Goal: Task Accomplishment & Management: Manage account settings

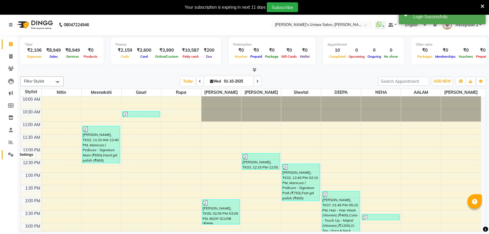
click at [10, 155] on icon at bounding box center [10, 155] width 5 height 4
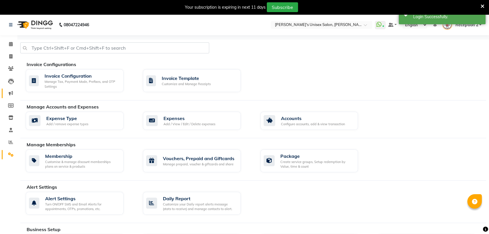
click at [13, 93] on span at bounding box center [11, 93] width 10 height 7
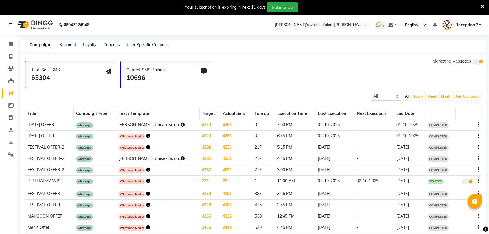
click at [180, 123] on icon "button" at bounding box center [182, 125] width 4 height 4
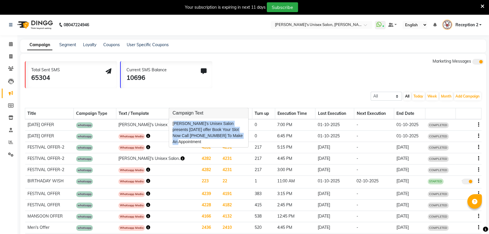
copy div "[PERSON_NAME]'s Unisex Salon presents [DATE] offer Book Your Slot Now Call [PHO…"
drag, startPoint x: 171, startPoint y: 122, endPoint x: 245, endPoint y: 137, distance: 75.1
click at [245, 137] on div "[PERSON_NAME]'s Unisex Salon presents [DATE] offer Book Your Slot Now Call [PHO…" at bounding box center [208, 133] width 79 height 29
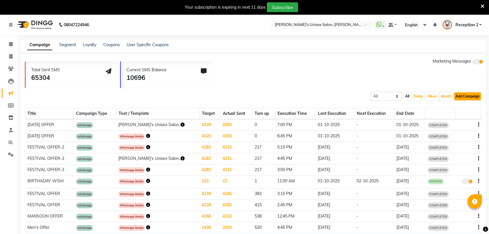
click at [457, 97] on button "Add Campaign" at bounding box center [467, 96] width 27 height 8
click at [454, 119] on div "WhatsApp (Direct)" at bounding box center [461, 123] width 49 height 9
select select "2"
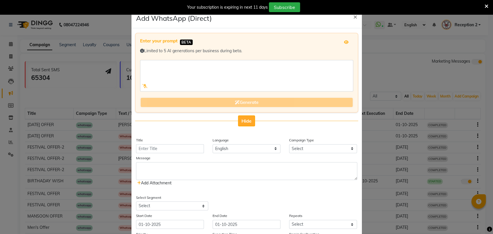
click at [248, 117] on button "Hide" at bounding box center [246, 121] width 17 height 11
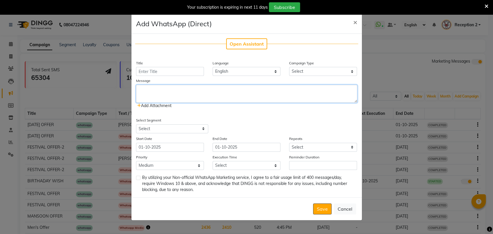
click at [208, 97] on textarea at bounding box center [246, 94] width 221 height 18
paste textarea "[PERSON_NAME]'s Unisex Salon presents [DATE] offer Book Your Slot Now Call [PHO…"
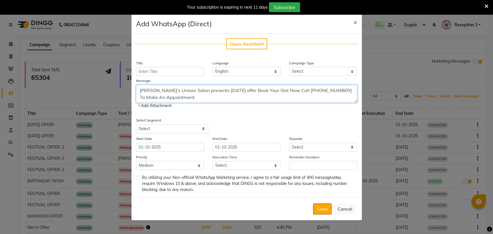
type textarea "[PERSON_NAME]'s Unisex Salon presents [DATE] offer Book Your Slot Now Call [PHO…"
click at [197, 73] on input "Title" at bounding box center [170, 71] width 68 height 9
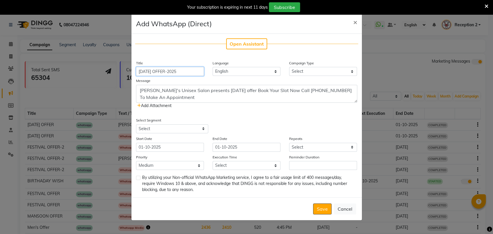
type input "[DATE] OFFER-2025"
click at [311, 69] on select "Select Birthday Anniversary Promotional Service reminder" at bounding box center [323, 71] width 68 height 9
select select "3"
click at [289, 67] on select "Select Birthday Anniversary Promotional Service reminder" at bounding box center [323, 71] width 68 height 9
click at [139, 106] on icon at bounding box center [139, 106] width 4 height 4
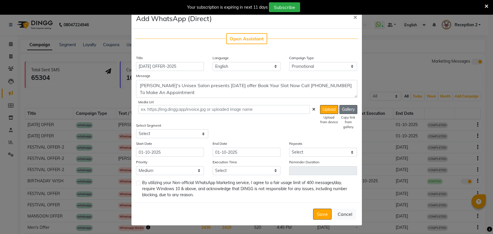
click at [342, 112] on button "Gallery" at bounding box center [349, 109] width 18 height 9
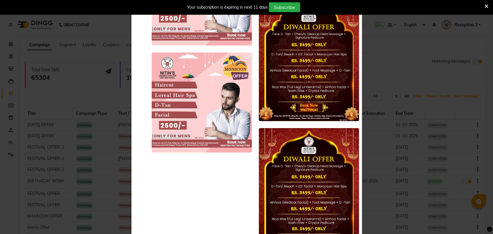
scroll to position [6992, 0]
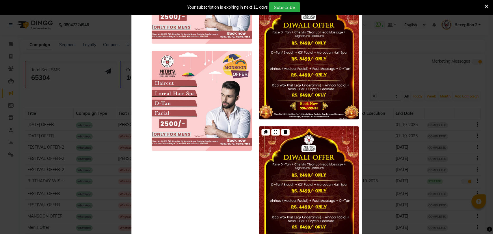
click at [314, 140] on img at bounding box center [309, 189] width 100 height 125
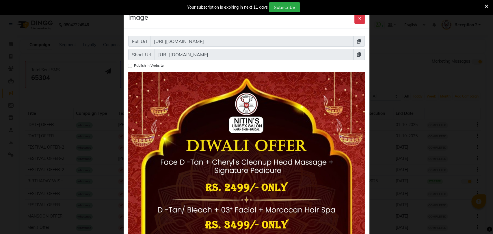
click at [357, 55] on icon at bounding box center [359, 54] width 4 height 5
click at [357, 15] on button "X" at bounding box center [360, 18] width 10 height 11
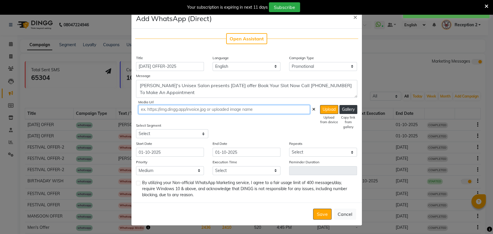
click at [261, 109] on input "text" at bounding box center [224, 109] width 172 height 9
paste input "[URL][DOMAIN_NAME]"
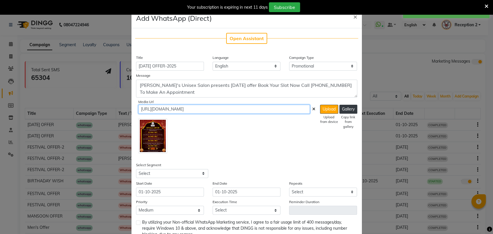
type input "[URL][DOMAIN_NAME]"
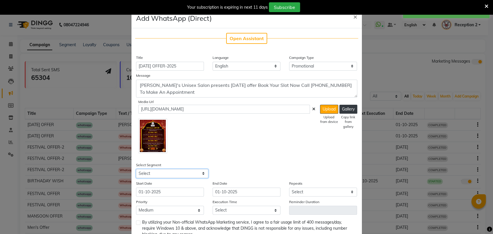
click at [157, 173] on select "Select All Customers All [DEMOGRAPHIC_DATA] Customer All [DEMOGRAPHIC_DATA] Cus…" at bounding box center [172, 173] width 72 height 9
select select "1356"
click at [136, 169] on select "Select All Customers All [DEMOGRAPHIC_DATA] Customer All [DEMOGRAPHIC_DATA] Cus…" at bounding box center [172, 173] width 72 height 9
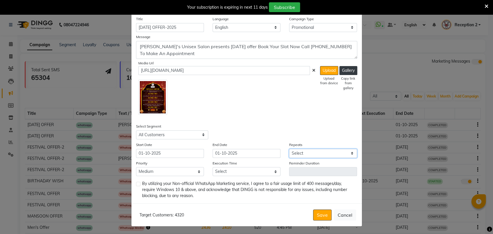
click at [301, 153] on select "Select Once Daily Alternate Day Weekly Monthly Yearly" at bounding box center [323, 153] width 68 height 9
select select "1"
click at [289, 149] on select "Select Once Daily Alternate Day Weekly Monthly Yearly" at bounding box center [323, 153] width 68 height 9
click at [243, 175] on select "Select 09:00 AM 09:15 AM 09:30 AM 09:45 AM 10:00 AM 10:15 AM 10:30 AM 10:45 AM …" at bounding box center [247, 171] width 68 height 9
select select "1155"
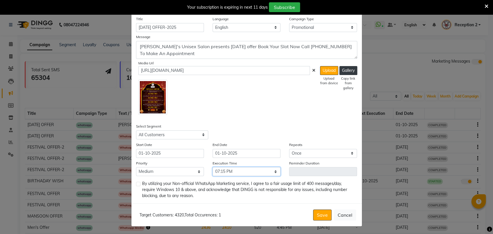
click at [213, 167] on select "Select 09:00 AM 09:15 AM 09:30 AM 09:45 AM 10:00 AM 10:15 AM 10:30 AM 10:45 AM …" at bounding box center [247, 171] width 68 height 9
click at [136, 183] on label at bounding box center [138, 184] width 4 height 4
click at [136, 183] on input "checkbox" at bounding box center [138, 185] width 4 height 4
checkbox input "true"
click at [320, 217] on button "Save" at bounding box center [322, 215] width 18 height 11
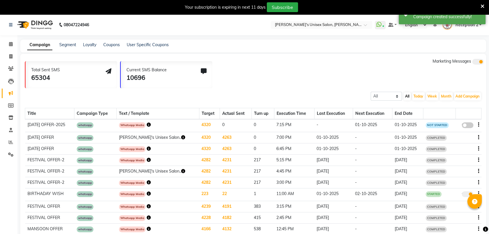
click at [469, 125] on span at bounding box center [467, 126] width 12 height 6
click at [469, 126] on input "false" at bounding box center [469, 126] width 0 height 0
select select "3"
select select "1356"
select select "1"
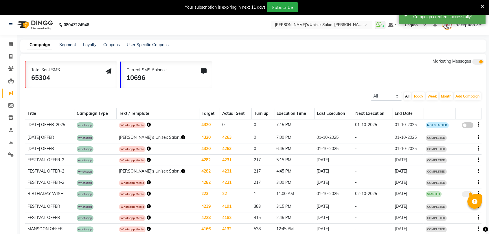
select select "2"
select select "1155"
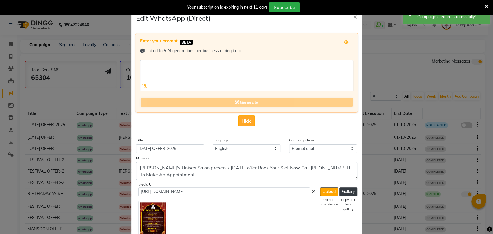
click at [242, 119] on span "Hide" at bounding box center [247, 121] width 10 height 6
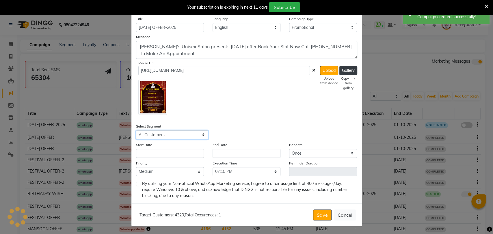
click at [188, 137] on select "Select All Customers All [DEMOGRAPHIC_DATA] Customer All [DEMOGRAPHIC_DATA] Cus…" at bounding box center [172, 135] width 72 height 9
click at [136, 131] on select "Select All Customers All [DEMOGRAPHIC_DATA] Customer All [DEMOGRAPHIC_DATA] Cus…" at bounding box center [172, 135] width 72 height 9
drag, startPoint x: 173, startPoint y: 153, endPoint x: 176, endPoint y: 171, distance: 17.9
click at [176, 171] on div "Open Assistant Title [DATE] OFFER-2025 Language English Campaign Type Select Bi…" at bounding box center [247, 97] width 231 height 214
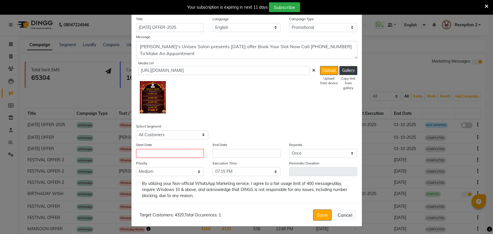
click at [227, 117] on div "Open Assistant Title [DATE] OFFER-2025 Language English Campaign Type Select Bi…" at bounding box center [247, 97] width 231 height 214
drag, startPoint x: 158, startPoint y: 164, endPoint x: 166, endPoint y: 154, distance: 12.8
click at [166, 154] on div "Open Assistant Title [DATE] OFFER-2025 Language English Campaign Type Select Bi…" at bounding box center [247, 97] width 231 height 214
click at [166, 154] on input "text" at bounding box center [170, 153] width 68 height 9
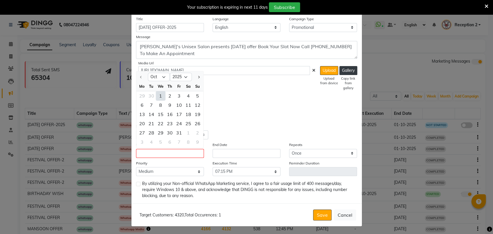
click at [158, 96] on div "1" at bounding box center [160, 95] width 9 height 9
type input "01-10-2025"
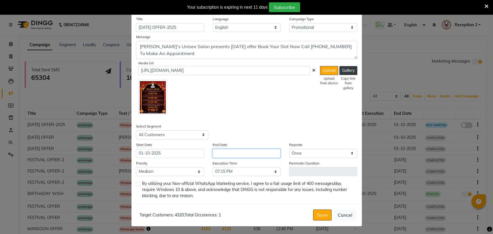
click at [218, 151] on input "text" at bounding box center [247, 153] width 68 height 9
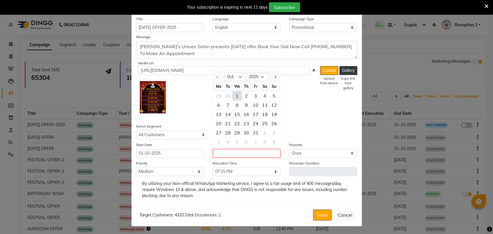
click at [234, 93] on div "1" at bounding box center [237, 95] width 9 height 9
type input "01-10-2025"
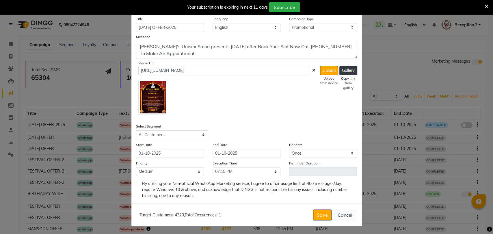
click at [136, 183] on label at bounding box center [138, 184] width 4 height 4
click at [136, 183] on input "checkbox" at bounding box center [138, 185] width 4 height 4
checkbox input "true"
click at [248, 171] on select "Select 09:00 AM 09:15 AM 09:30 AM 09:45 AM 10:00 AM 10:15 AM 10:30 AM 10:45 AM …" at bounding box center [247, 171] width 68 height 9
click at [213, 167] on select "Select 09:00 AM 09:15 AM 09:30 AM 09:45 AM 10:00 AM 10:15 AM 10:30 AM 10:45 AM …" at bounding box center [247, 171] width 68 height 9
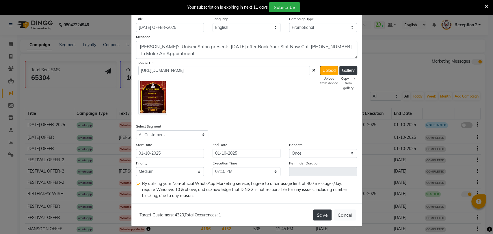
click at [322, 217] on button "Save" at bounding box center [322, 215] width 18 height 11
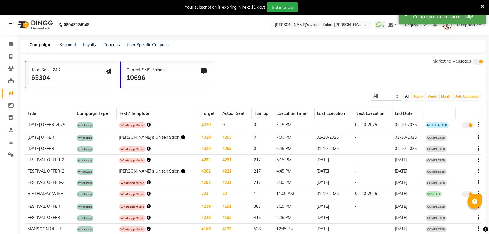
click at [151, 124] on icon "button" at bounding box center [149, 125] width 4 height 4
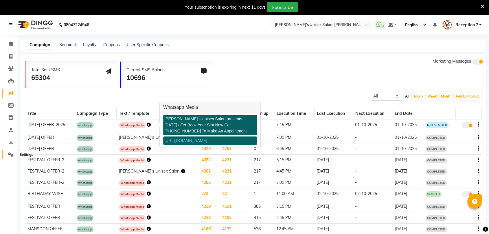
click at [12, 153] on icon at bounding box center [10, 155] width 5 height 4
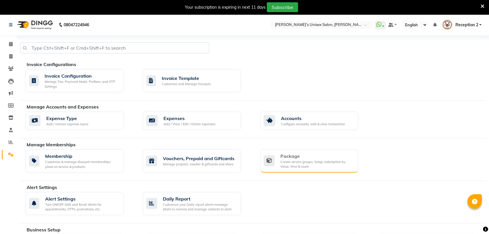
click at [321, 160] on div "Create service groups, Setup redemption by Value, time & count" at bounding box center [316, 165] width 73 height 10
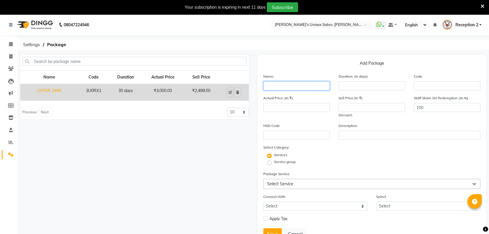
click at [302, 86] on input "text" at bounding box center [296, 86] width 66 height 9
type input "OFFER 3499"
click at [301, 106] on input "number" at bounding box center [296, 107] width 66 height 9
type input "4800"
click at [348, 106] on input "number" at bounding box center [371, 107] width 66 height 9
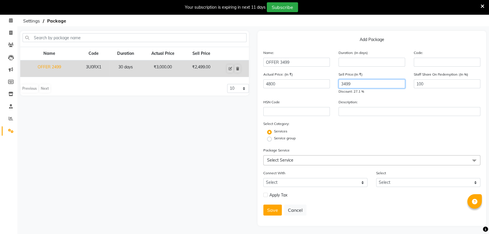
scroll to position [23, 0]
type input "3499"
click at [312, 161] on span "Select Service" at bounding box center [371, 161] width 217 height 10
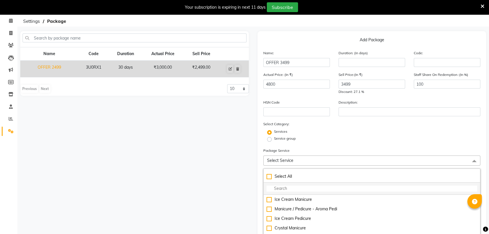
click at [291, 189] on input "multiselect-search" at bounding box center [371, 189] width 210 height 6
type input "D"
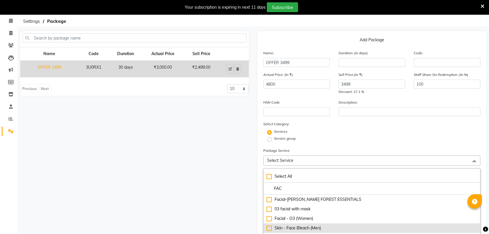
type input "FAC"
click at [312, 231] on li "Skin - Face Bleach (Men)" at bounding box center [371, 229] width 216 height 10
checkbox input "true"
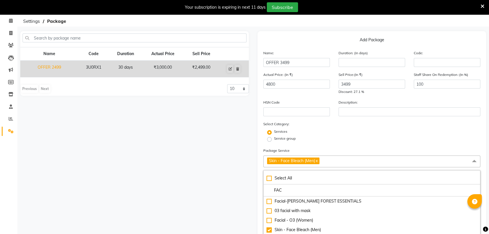
click at [317, 161] on link "x" at bounding box center [316, 160] width 3 height 5
checkbox input "false"
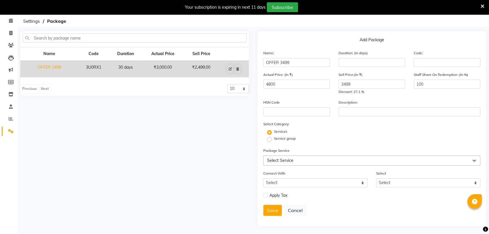
click at [296, 158] on span "Select Service" at bounding box center [371, 161] width 217 height 10
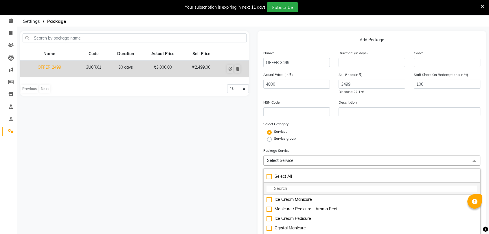
click at [284, 186] on input "multiselect-search" at bounding box center [371, 189] width 210 height 6
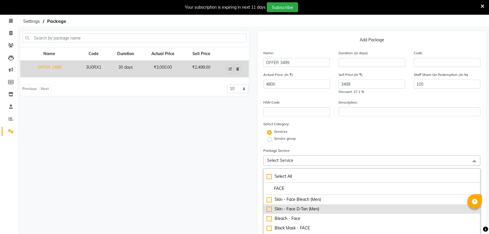
type input "FACE"
click at [268, 208] on div "Skin - Face D-Tan (Men)" at bounding box center [371, 209] width 210 height 6
checkbox input "true"
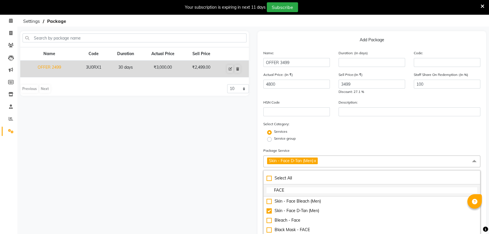
click at [300, 190] on input "FACE" at bounding box center [371, 191] width 210 height 6
type input "F"
click at [300, 190] on input "multiselect-search" at bounding box center [371, 191] width 210 height 6
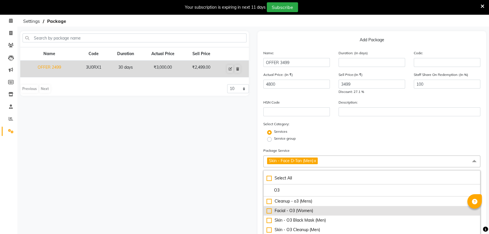
type input "O3"
click at [285, 209] on div "Facial - O3 (Women)" at bounding box center [371, 211] width 210 height 6
checkbox input "true"
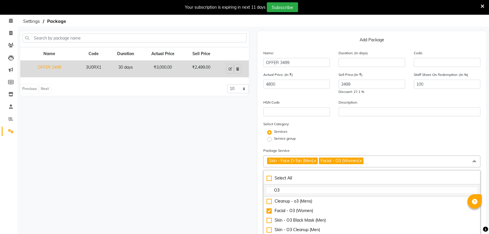
click at [289, 192] on input "O3" at bounding box center [371, 191] width 210 height 6
type input "O"
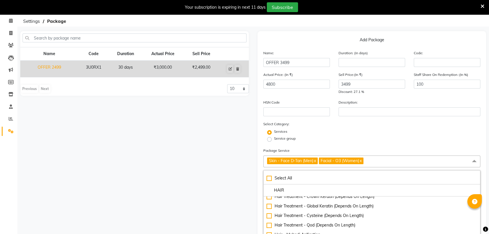
scroll to position [123, 0]
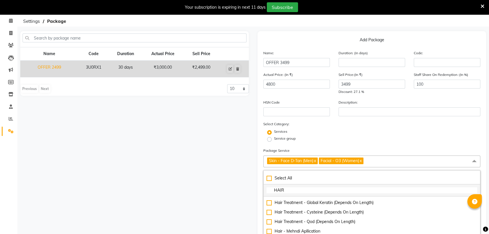
click at [302, 190] on input "HAIR" at bounding box center [371, 191] width 210 height 6
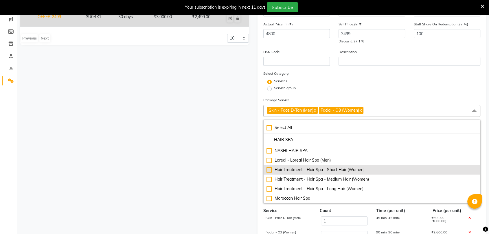
scroll to position [75, 0]
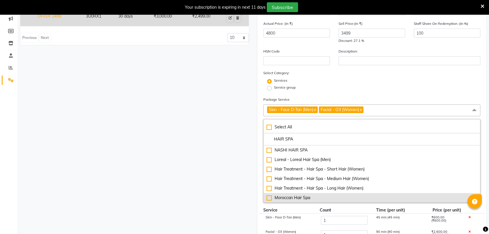
type input "HAIR SPA"
click at [268, 196] on div "Moroccan Hair Spa" at bounding box center [371, 198] width 210 height 6
checkbox input "true"
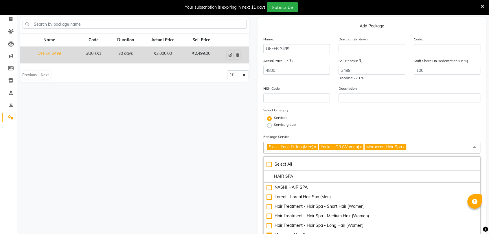
scroll to position [0, 0]
click at [377, 49] on input "number" at bounding box center [371, 48] width 66 height 9
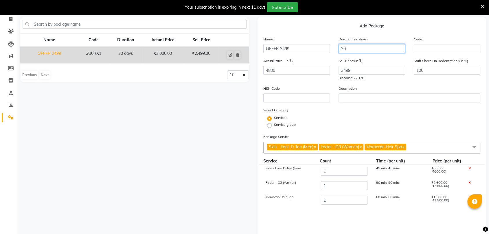
type input "30"
click at [379, 114] on div "Select Category: Services Service group" at bounding box center [371, 118] width 217 height 22
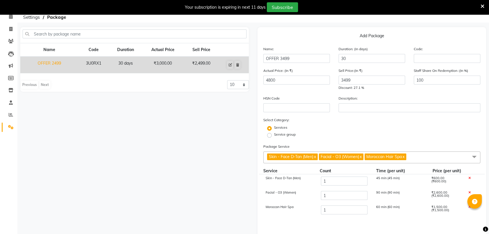
scroll to position [27, 0]
click at [279, 80] on input "4800" at bounding box center [296, 80] width 66 height 9
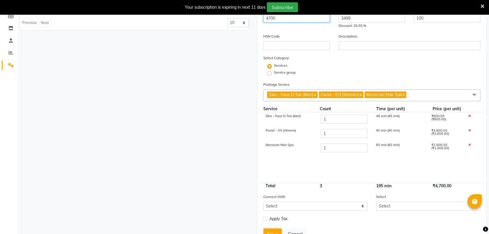
scroll to position [90, 0]
type input "4700"
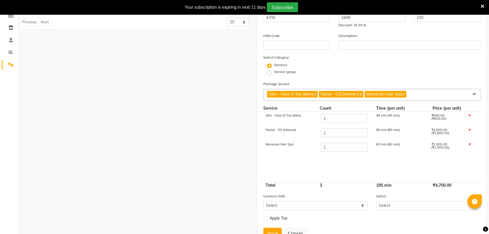
click at [331, 165] on cdk-virtual-scroll-viewport "Skin - Face D-Tan (Men) 1 45 min (45 min) ₹600.00 (₹600.00) Facial - O3 (Women)…" at bounding box center [371, 147] width 217 height 70
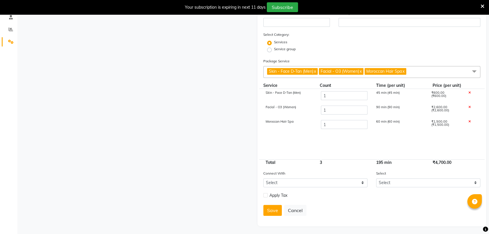
scroll to position [113, 0]
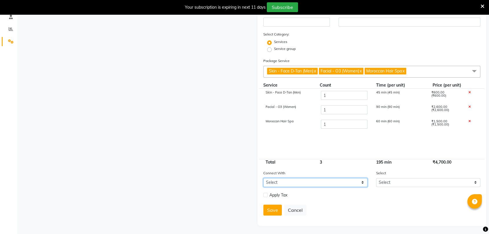
click at [352, 184] on select "Select Membership Prepaid Voucher" at bounding box center [315, 182] width 104 height 9
select select "2: PP"
click at [263, 178] on select "Select Membership Prepaid Voucher" at bounding box center [315, 182] width 104 height 9
click at [288, 197] on div "Apply Tax" at bounding box center [315, 195] width 104 height 7
click at [275, 197] on span "Apply Tax" at bounding box center [278, 196] width 18 height 6
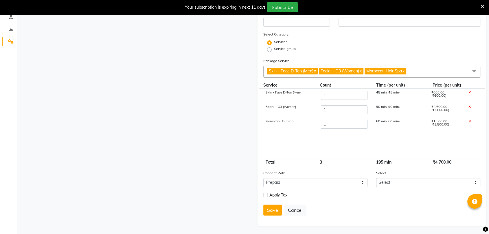
click at [266, 195] on label at bounding box center [265, 195] width 4 height 4
click at [266, 195] on input "checkbox" at bounding box center [265, 196] width 4 height 4
checkbox input "true"
click at [272, 230] on button "Save" at bounding box center [272, 225] width 18 height 11
select select
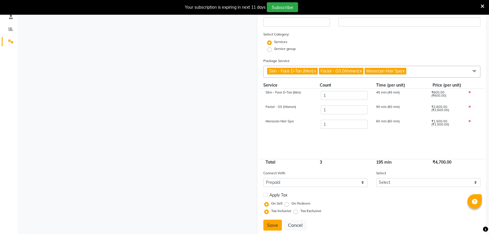
select select
checkbox input "false"
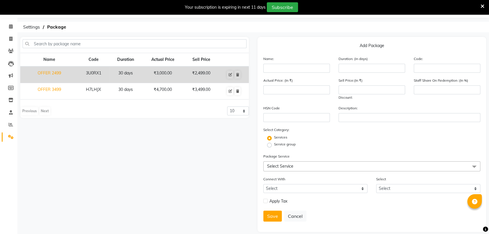
scroll to position [17, 0]
click at [297, 67] on input "text" at bounding box center [296, 68] width 66 height 9
type input "OFFER 4499"
click at [297, 89] on input "number" at bounding box center [296, 90] width 66 height 9
type input "5850"
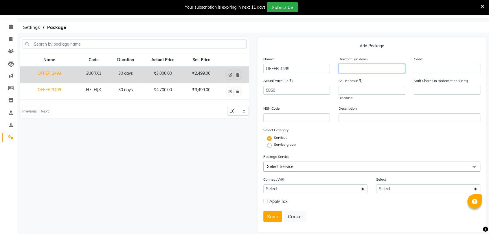
click at [375, 69] on input "number" at bounding box center [371, 68] width 66 height 9
type input "30"
click at [366, 89] on input "number" at bounding box center [371, 90] width 66 height 9
type input "4499"
click at [306, 166] on span "Select Service" at bounding box center [371, 167] width 217 height 10
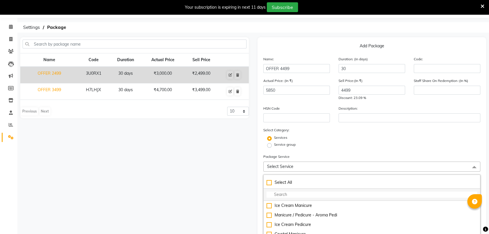
click at [277, 195] on input "multiselect-search" at bounding box center [371, 195] width 210 height 6
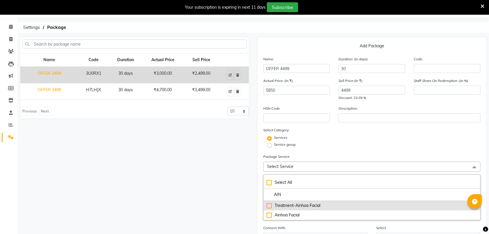
type input "AIN"
click at [269, 205] on div "Treatment-Ainhoa Facial" at bounding box center [371, 206] width 210 height 6
checkbox input "true"
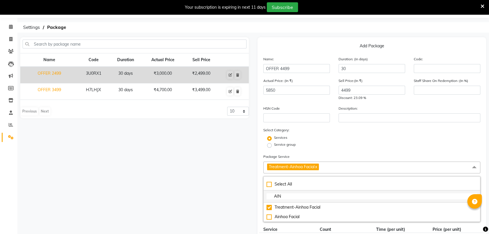
click at [306, 197] on input "AIN" at bounding box center [371, 197] width 210 height 6
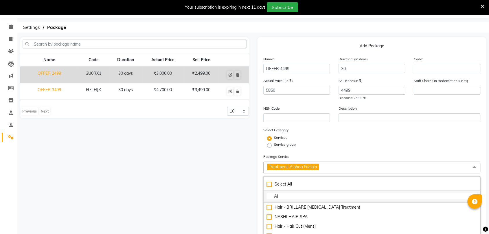
type input "A"
type input "FO"
checkbox input "true"
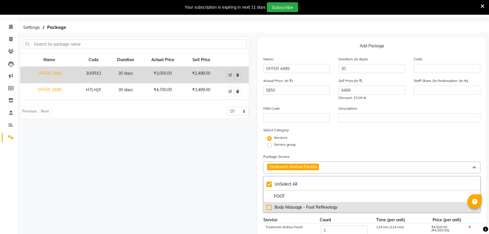
type input "FOOT"
click at [270, 207] on div "Body Massage - Foot Reflexology" at bounding box center [371, 208] width 210 height 6
checkbox input "false"
checkbox input "true"
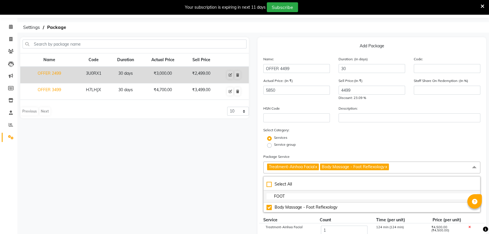
click at [295, 195] on input "FOOT" at bounding box center [371, 197] width 210 height 6
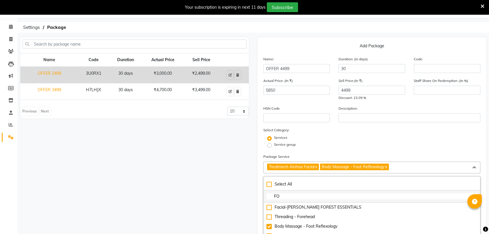
type input "F"
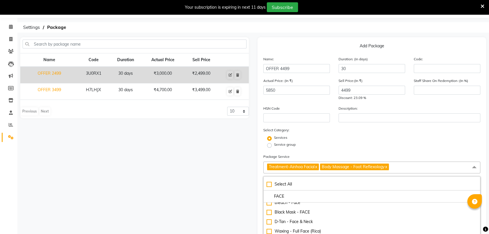
scroll to position [29, 0]
click at [310, 195] on input "FACE" at bounding box center [371, 197] width 210 height 6
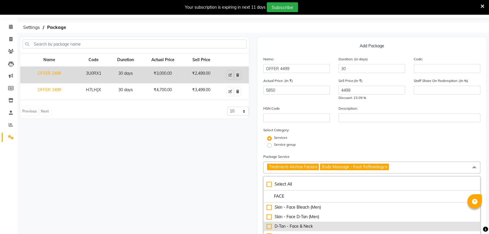
type input "FACE"
click at [268, 226] on div "D-Tan - Face & Neck" at bounding box center [371, 227] width 210 height 6
checkbox input "true"
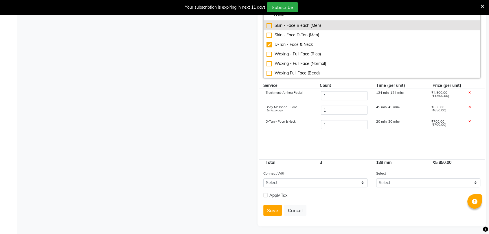
scroll to position [199, 0]
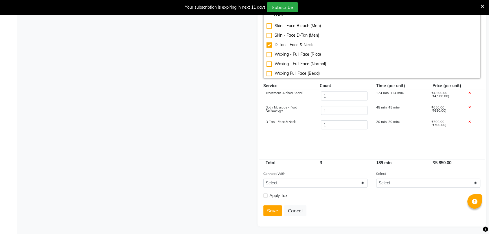
click at [265, 195] on label at bounding box center [265, 196] width 4 height 4
click at [265, 195] on input "checkbox" at bounding box center [265, 196] width 4 height 4
checkbox input "true"
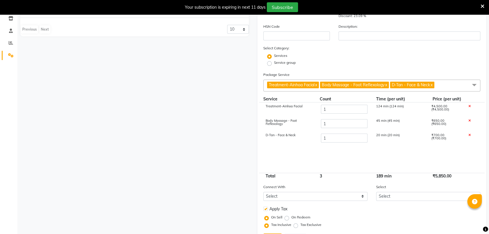
scroll to position [128, 0]
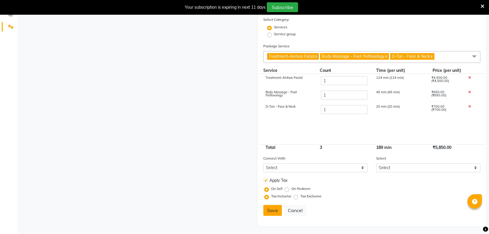
click at [277, 208] on button "Save" at bounding box center [272, 210] width 18 height 11
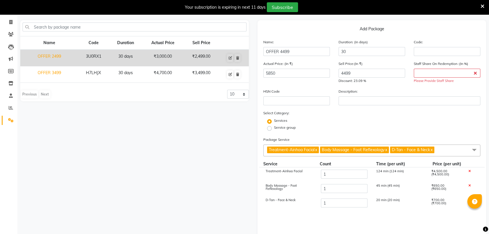
scroll to position [33, 0]
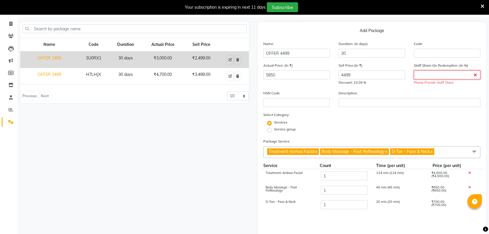
click at [438, 75] on input "number" at bounding box center [446, 75] width 66 height 9
click at [453, 75] on input "number" at bounding box center [446, 75] width 66 height 9
click at [418, 71] on input "number" at bounding box center [446, 75] width 66 height 9
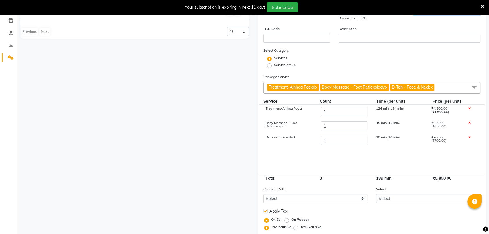
scroll to position [128, 0]
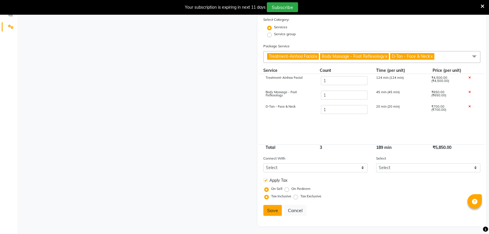
type input "100"
click at [272, 209] on button "Save" at bounding box center [272, 210] width 18 height 11
select select
checkbox input "false"
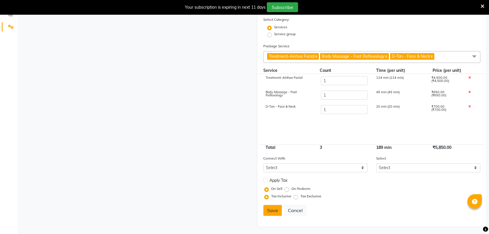
scroll to position [24, 0]
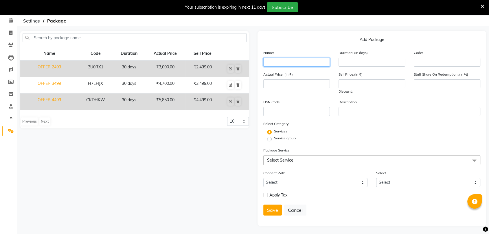
click at [282, 62] on input "text" at bounding box center [296, 62] width 66 height 9
type input "5"
type input "OFFER 5499"
click at [354, 62] on input "number" at bounding box center [371, 62] width 66 height 9
type input "30"
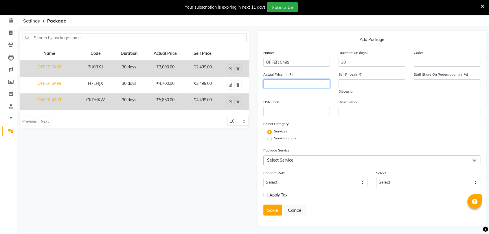
click at [297, 86] on input "number" at bounding box center [296, 83] width 66 height 9
type input "5499"
click at [367, 82] on input "number" at bounding box center [371, 83] width 66 height 9
type input "6850"
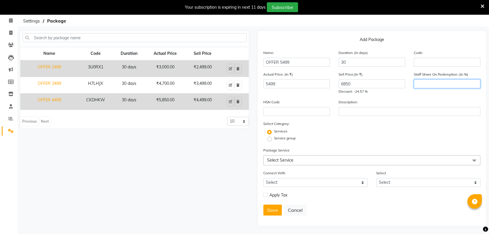
click at [421, 83] on input "number" at bounding box center [446, 83] width 66 height 9
type input "100"
click at [317, 158] on span "Select Service" at bounding box center [371, 161] width 217 height 10
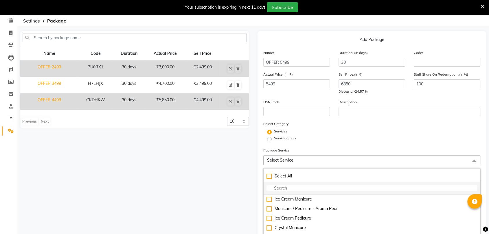
click at [296, 187] on input "multiselect-search" at bounding box center [371, 189] width 210 height 6
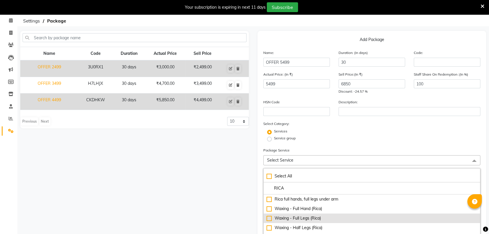
type input "RICA"
click at [270, 219] on div "Waxing - Full Legs (Rica)" at bounding box center [371, 219] width 210 height 6
checkbox input "true"
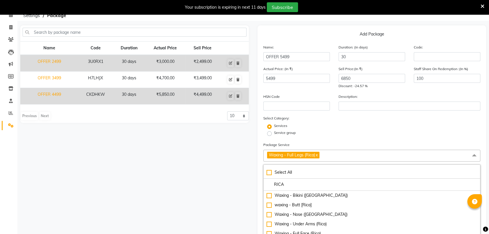
scroll to position [30, 0]
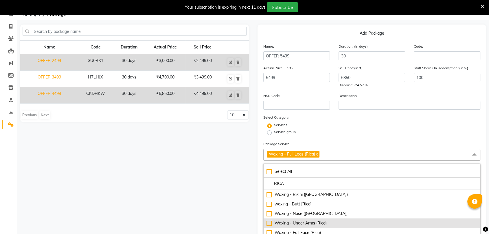
click at [269, 223] on div "Waxing - Under Arms (Rica)" at bounding box center [371, 224] width 210 height 6
checkbox input "true"
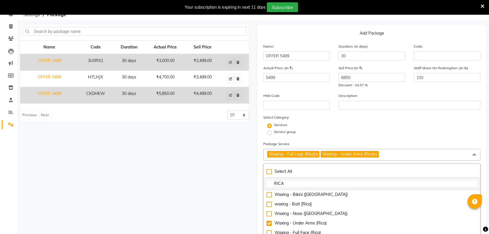
click at [294, 186] on input "RICA" at bounding box center [371, 184] width 210 height 6
type input "R"
click at [303, 184] on input "multiselect-search" at bounding box center [371, 184] width 210 height 6
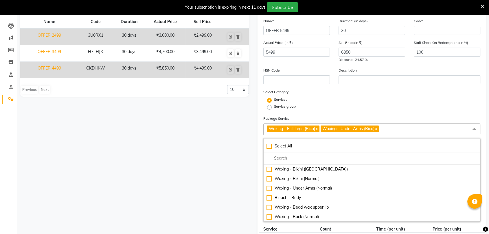
scroll to position [68, 0]
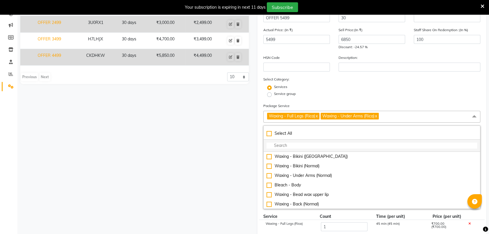
click at [292, 141] on li at bounding box center [371, 146] width 216 height 12
click at [289, 146] on input "multiselect-search" at bounding box center [371, 146] width 210 height 6
type input "AI"
checkbox input "true"
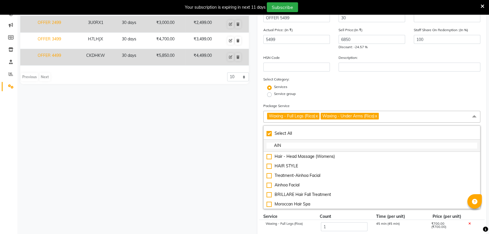
scroll to position [0, 0]
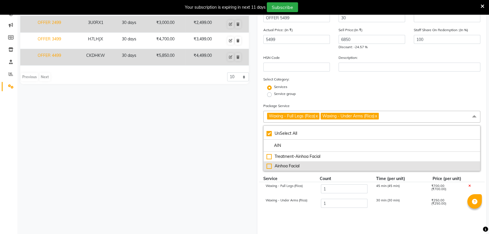
type input "AIN"
click at [269, 167] on div "Ainhoa Facial" at bounding box center [371, 166] width 210 height 6
checkbox input "false"
checkbox input "true"
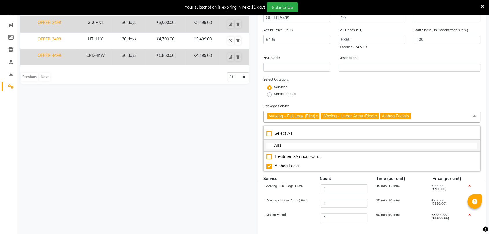
click at [306, 144] on input "AIN" at bounding box center [371, 146] width 210 height 6
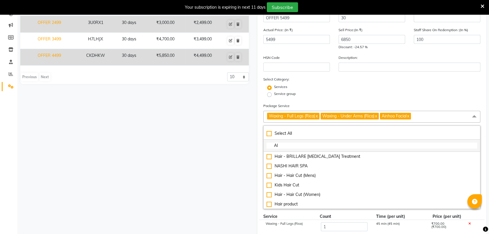
type input "A"
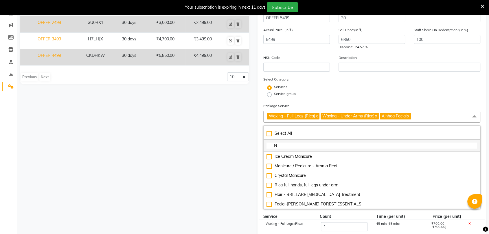
type input "NA"
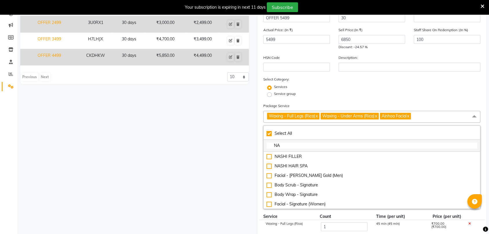
checkbox input "true"
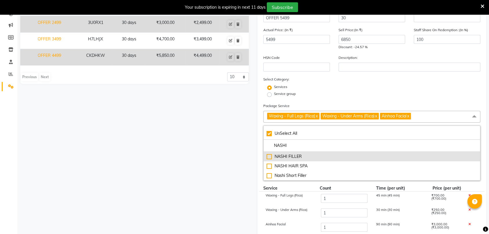
type input "NASHI"
click at [269, 157] on div "NASHI FILLER" at bounding box center [371, 157] width 210 height 6
checkbox input "false"
checkbox input "true"
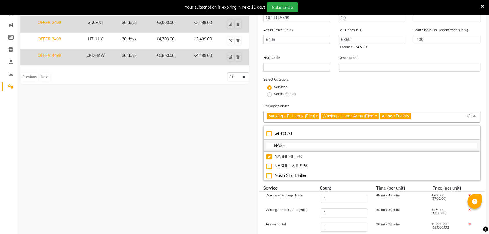
click at [296, 143] on input "NASHI" at bounding box center [371, 146] width 210 height 6
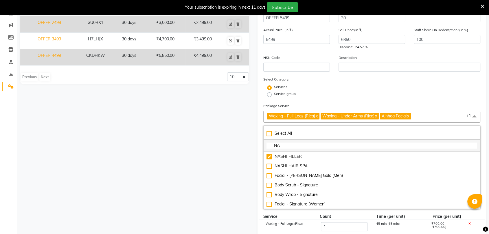
type input "N"
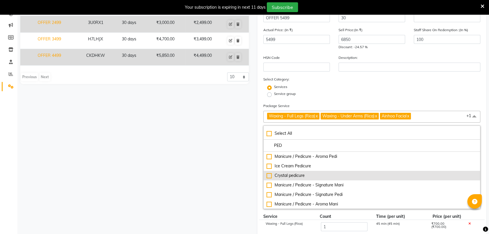
type input "PED"
click at [269, 174] on div "Crystal pedicure" at bounding box center [371, 176] width 210 height 6
checkbox input "true"
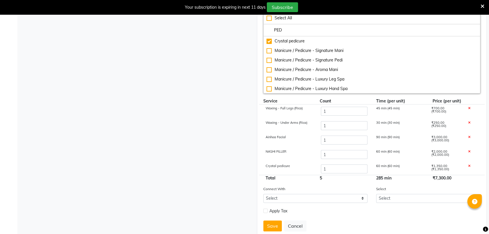
scroll to position [186, 0]
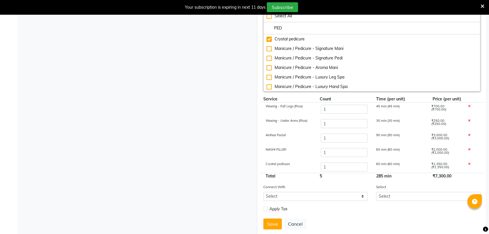
click at [267, 209] on label at bounding box center [265, 209] width 4 height 4
click at [267, 209] on input "checkbox" at bounding box center [265, 210] width 4 height 4
checkbox input "true"
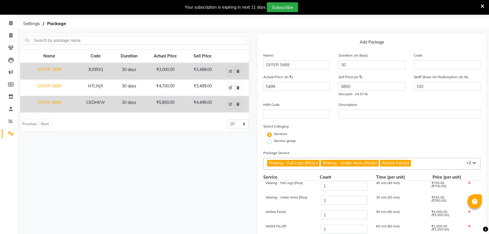
scroll to position [21, 0]
click at [310, 83] on input "5499" at bounding box center [296, 86] width 66 height 9
type input "5"
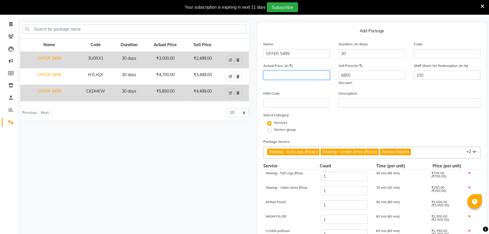
scroll to position [33, 0]
click at [298, 76] on input "number" at bounding box center [296, 75] width 66 height 9
type input "7300"
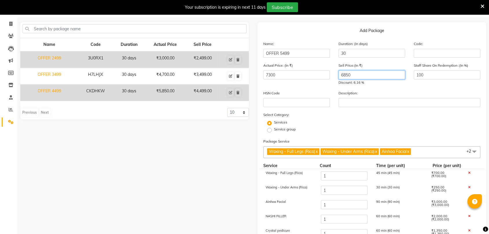
click at [374, 77] on input "6850" at bounding box center [371, 75] width 66 height 9
type input "6"
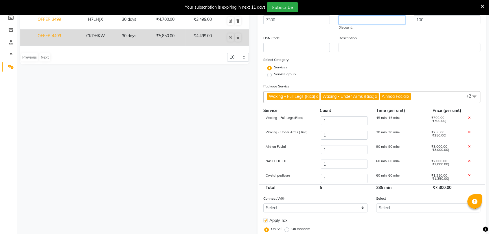
scroll to position [128, 0]
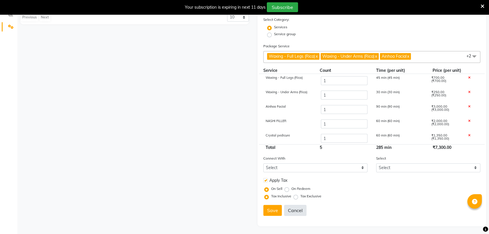
click at [294, 208] on button "Cancel" at bounding box center [295, 210] width 22 height 11
select select
checkbox input "false"
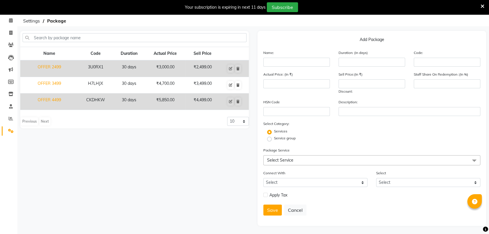
scroll to position [0, 0]
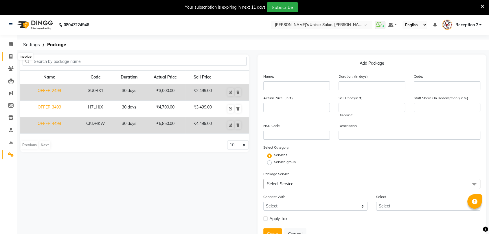
click at [12, 56] on icon at bounding box center [10, 56] width 3 height 4
select select "service"
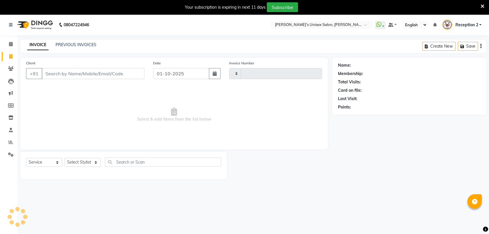
scroll to position [14, 0]
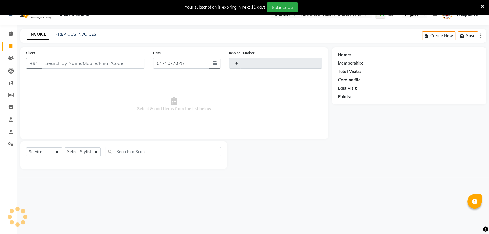
type input "2689"
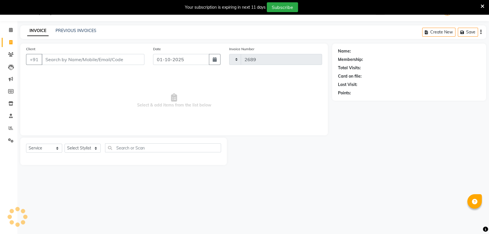
select select "62"
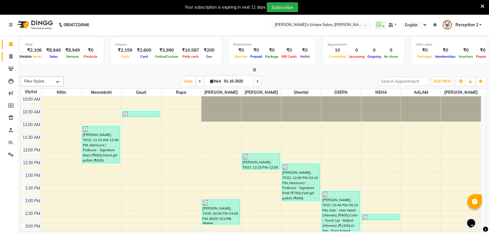
click at [9, 56] on icon at bounding box center [10, 56] width 3 height 4
select select "service"
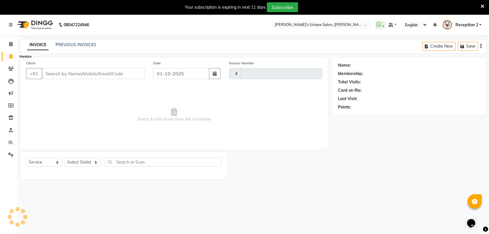
type input "2688"
select select "62"
click at [83, 165] on select "Select Stylist AALAM Ankita DEEPA Gauri Meenakshi NEHA Nitin Prajakta Reception…" at bounding box center [82, 162] width 36 height 9
select select "23030"
click at [64, 158] on select "Select Stylist AALAM Ankita DEEPA Gauri Meenakshi NEHA Nitin Prajakta Reception…" at bounding box center [82, 162] width 36 height 9
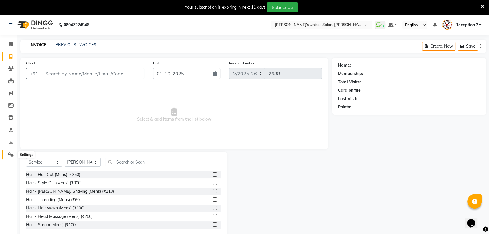
click at [9, 153] on icon at bounding box center [10, 155] width 5 height 4
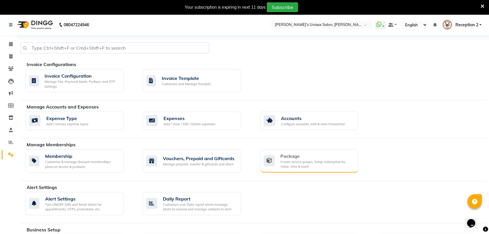
click at [264, 154] on div "Package Create service groups, Setup redemption by Value, time & count" at bounding box center [308, 161] width 90 height 16
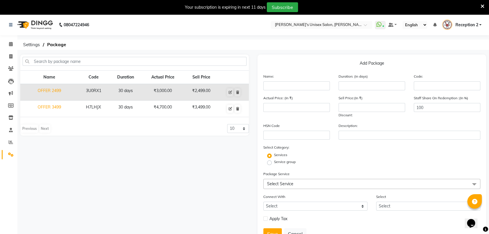
scroll to position [24, 0]
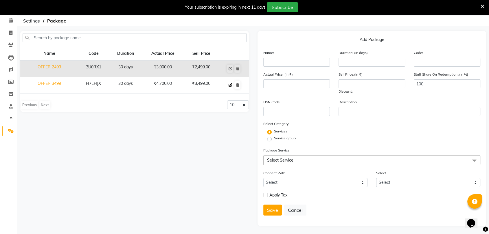
click at [230, 82] on button at bounding box center [230, 85] width 6 height 8
type input "OFFER 3499"
type input "30"
type input "H7LHJX"
type input "4700"
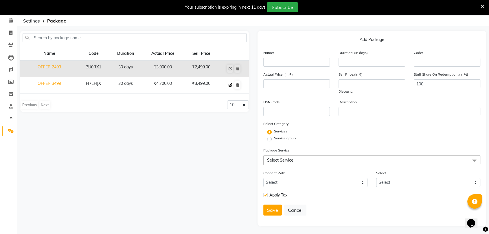
type input "3499"
checkbox input "true"
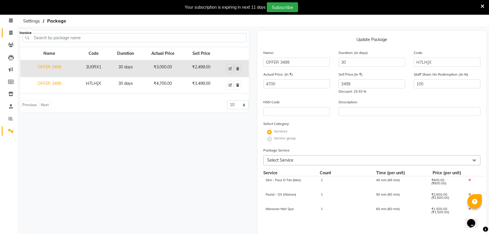
click at [11, 32] on icon at bounding box center [10, 33] width 3 height 4
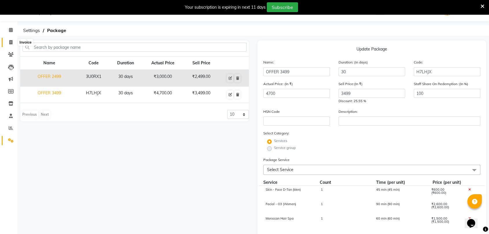
select select "62"
select select "service"
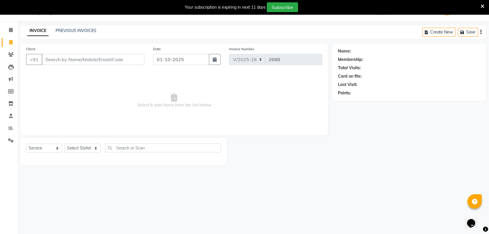
click at [67, 60] on input "Client" at bounding box center [93, 59] width 103 height 11
click at [102, 58] on input "Client" at bounding box center [93, 59] width 103 height 11
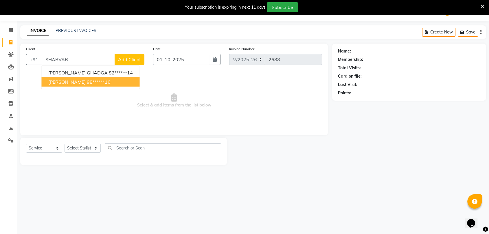
click at [91, 81] on ngb-highlight "98******16" at bounding box center [99, 82] width 24 height 6
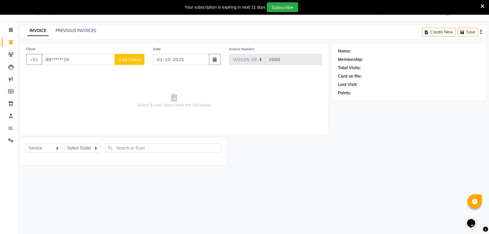
type input "98******16"
click at [88, 150] on select "Select Stylist AALAM Ankita DEEPA Gauri Meenakshi NEHA Nitin Prajakta Reception…" at bounding box center [82, 148] width 36 height 9
select select "23030"
click at [64, 144] on select "Select Stylist AALAM Ankita DEEPA Gauri Meenakshi NEHA Nitin Prajakta Reception…" at bounding box center [82, 148] width 36 height 9
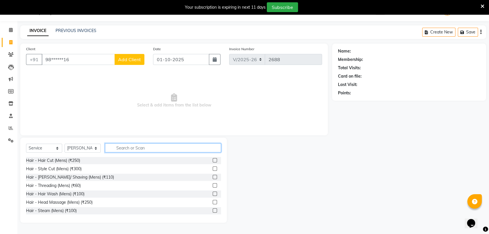
click at [148, 148] on input "text" at bounding box center [163, 148] width 116 height 9
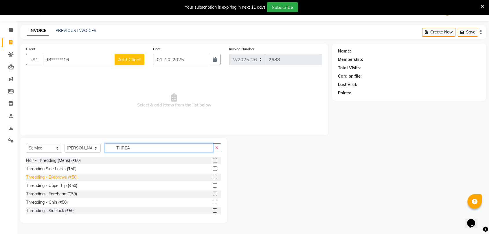
type input "THREA"
click at [72, 178] on div "Threading - Eyebrows (₹50)" at bounding box center [51, 178] width 51 height 6
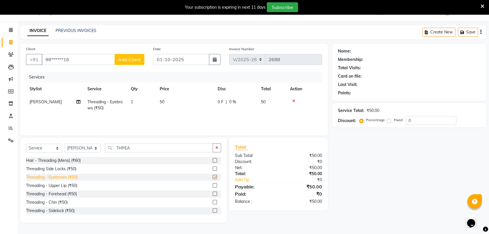
checkbox input "false"
click at [72, 184] on div "Threading - Upper Lip (₹50)" at bounding box center [51, 186] width 51 height 6
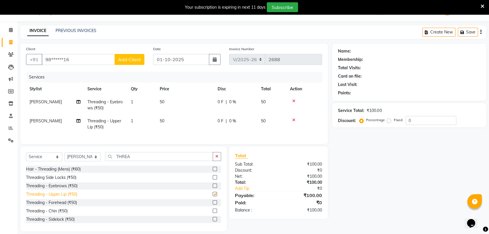
checkbox input "false"
click at [139, 161] on input "THREA" at bounding box center [159, 156] width 108 height 9
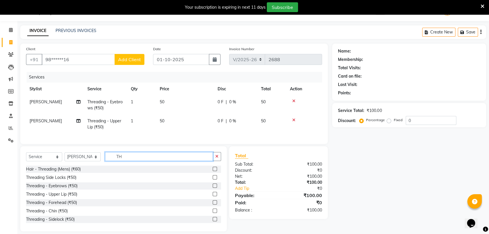
type input "T"
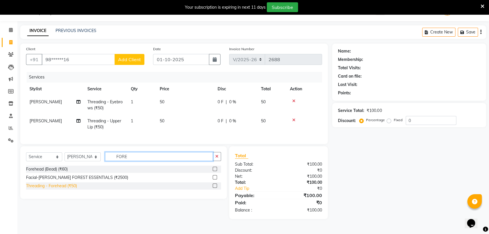
type input "FORE"
click at [74, 189] on div "Threading - Forehead (₹50)" at bounding box center [51, 186] width 51 height 6
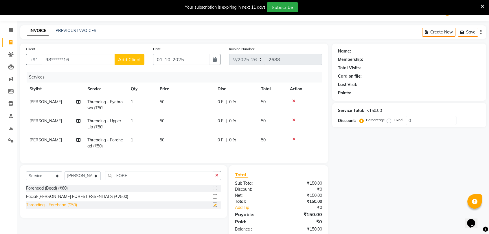
checkbox input "false"
click at [293, 120] on icon at bounding box center [293, 120] width 3 height 4
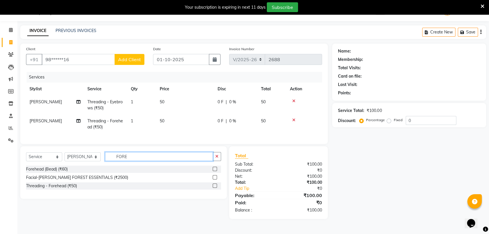
click at [160, 161] on input "FORE" at bounding box center [159, 156] width 108 height 9
type input "F"
type input "UPP"
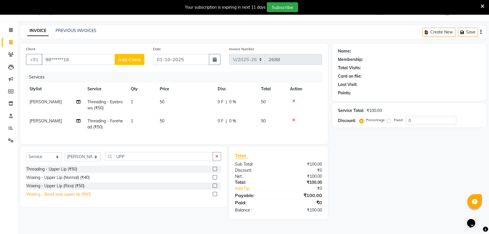
click at [79, 198] on div "Waxing - Bead wax upper lip (₹60)" at bounding box center [58, 195] width 65 height 6
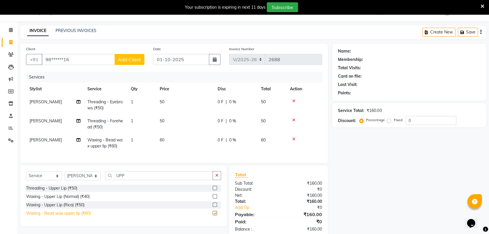
checkbox input "false"
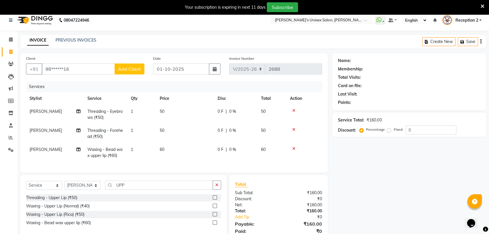
scroll to position [5, 0]
click at [95, 68] on input "98******16" at bounding box center [78, 69] width 73 height 11
type input "9"
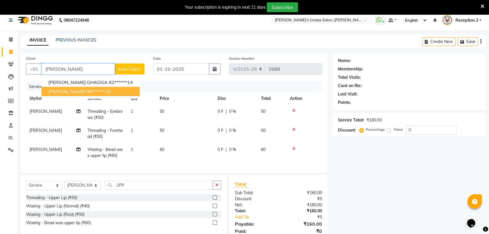
click at [68, 90] on span "SHARVARI SURVE" at bounding box center [66, 92] width 37 height 6
type input "98******16"
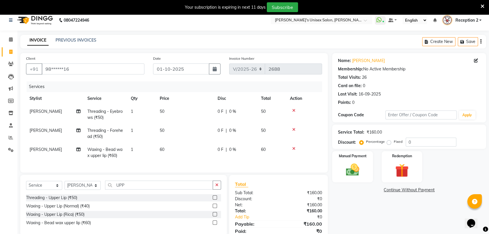
scroll to position [32, 0]
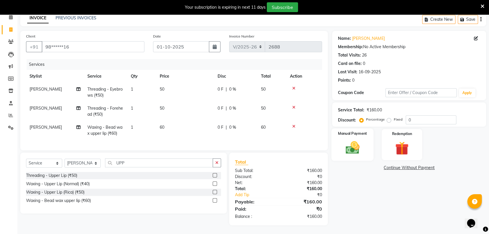
click at [356, 144] on img at bounding box center [352, 148] width 23 height 16
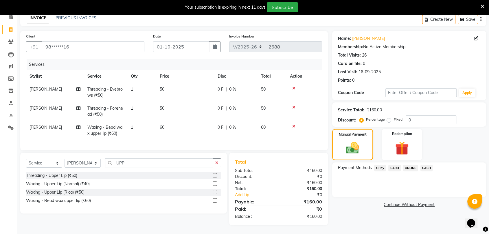
click at [379, 165] on span "GPay" at bounding box center [380, 168] width 12 height 7
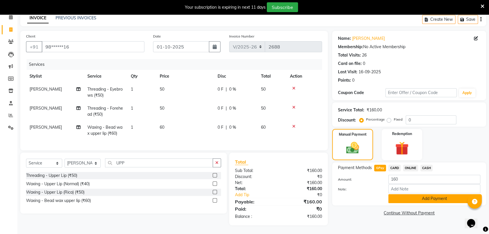
click at [427, 196] on button "Add Payment" at bounding box center [434, 199] width 92 height 9
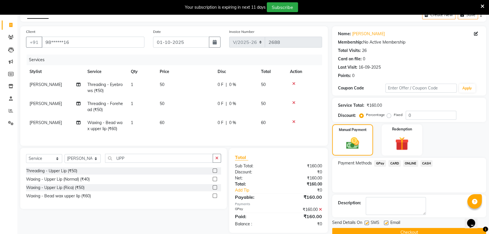
scroll to position [44, 0]
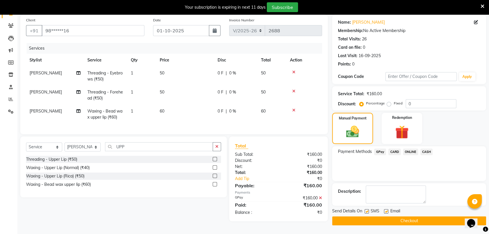
click at [419, 221] on button "Checkout" at bounding box center [409, 221] width 154 height 9
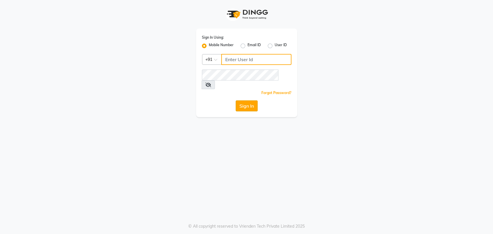
type input "5533992244"
click at [250, 101] on button "Sign In" at bounding box center [247, 106] width 22 height 11
